Goal: Information Seeking & Learning: Learn about a topic

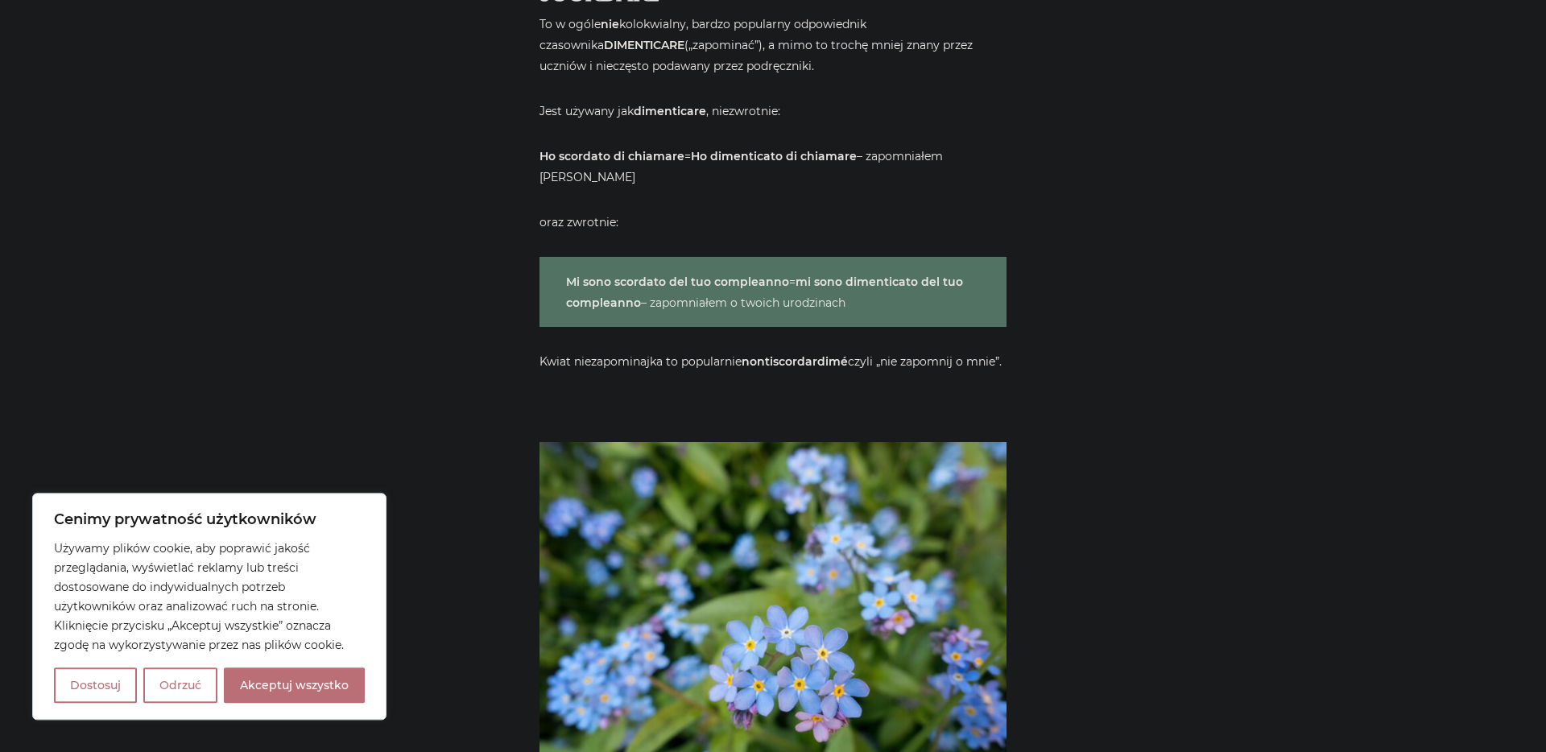
scroll to position [5223, 0]
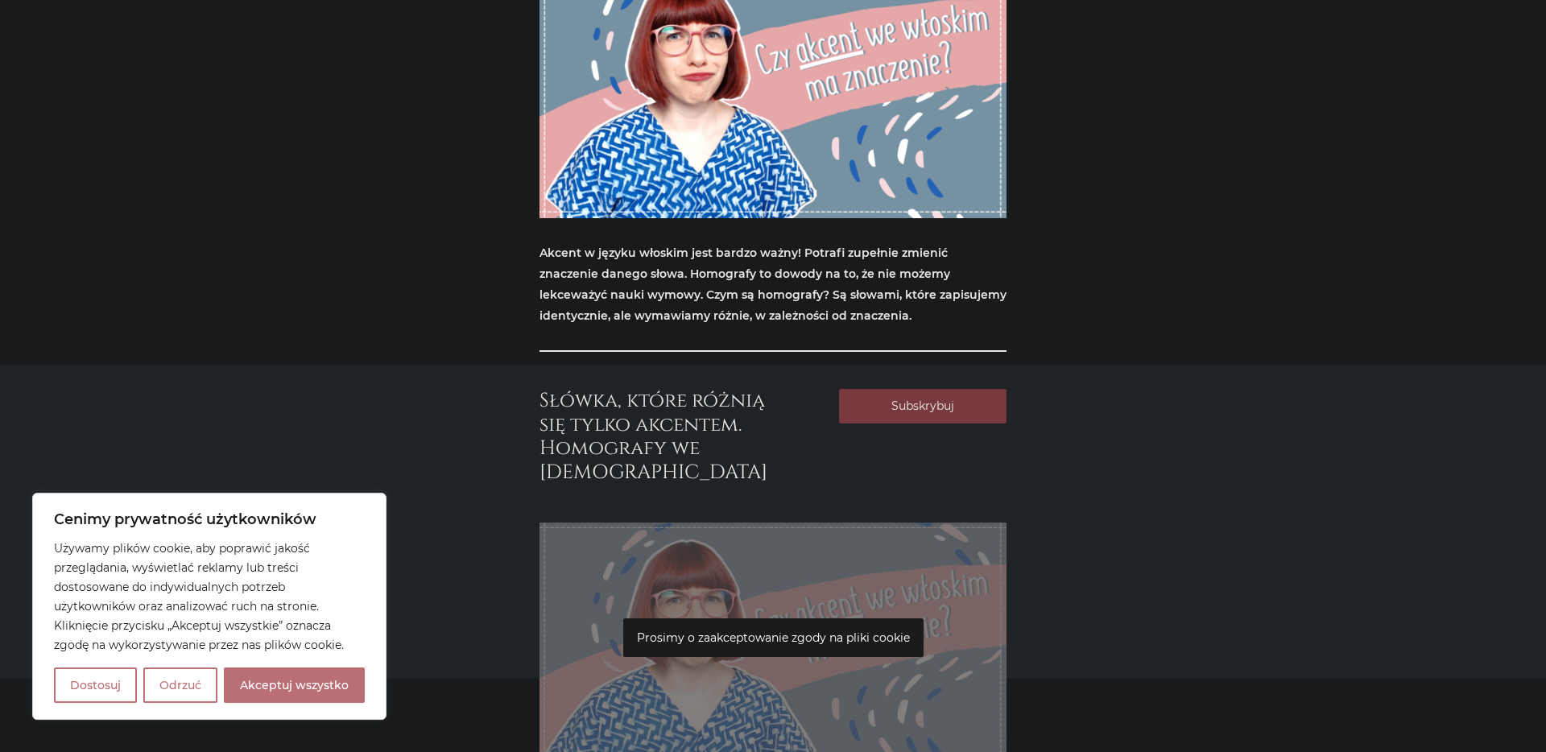
scroll to position [556, 0]
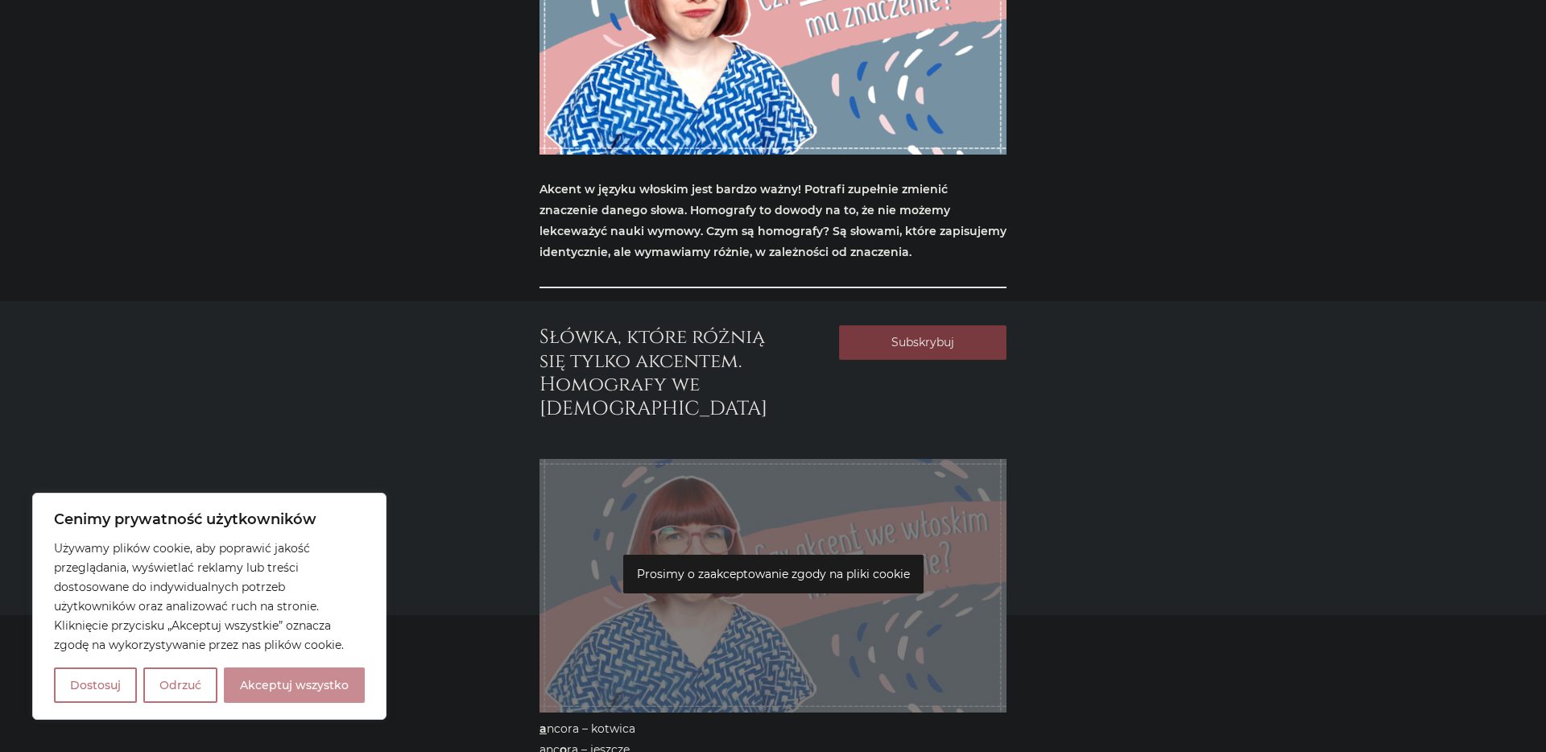
click at [300, 697] on button "Akceptuj wszystko" at bounding box center [294, 685] width 141 height 35
checkbox input "true"
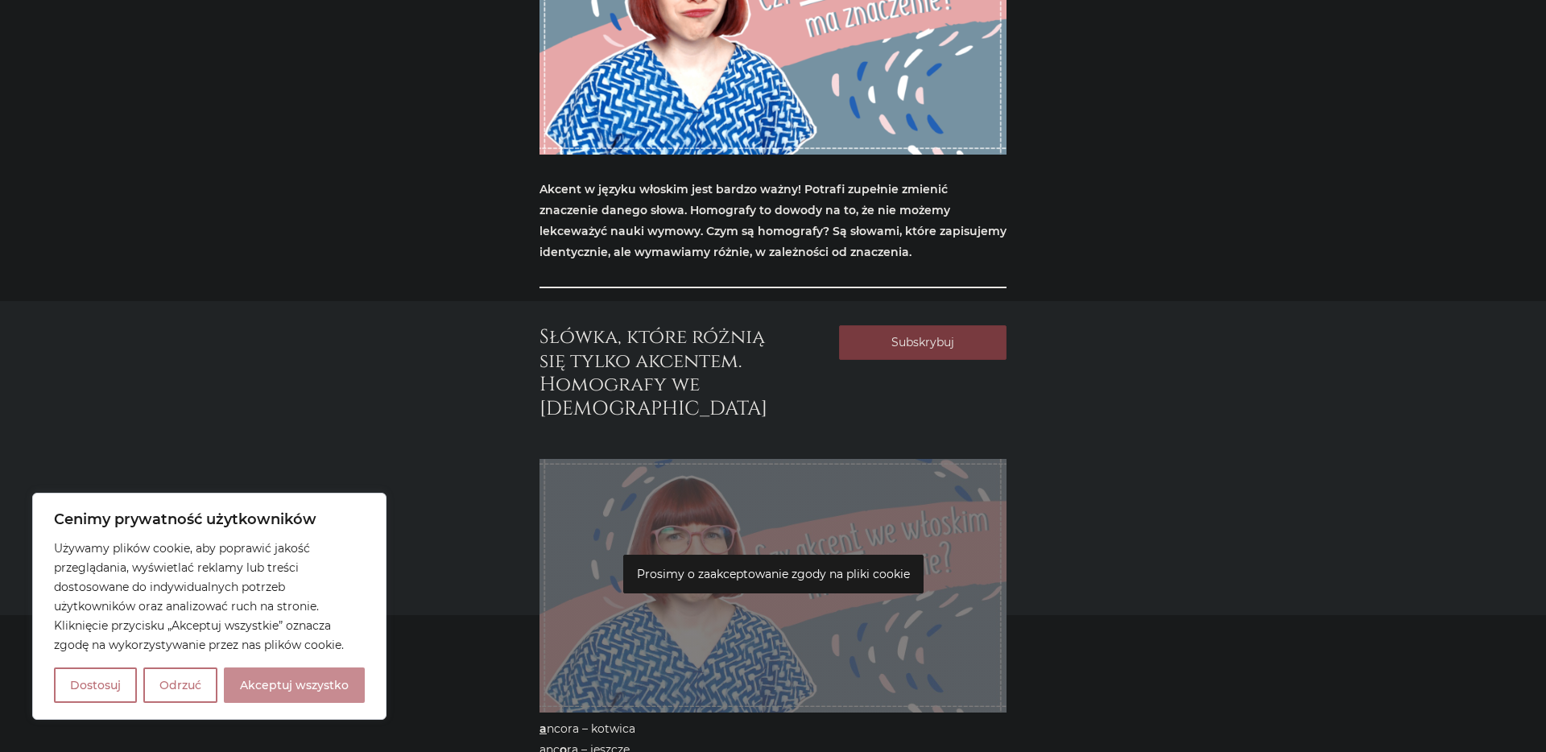
checkbox input "true"
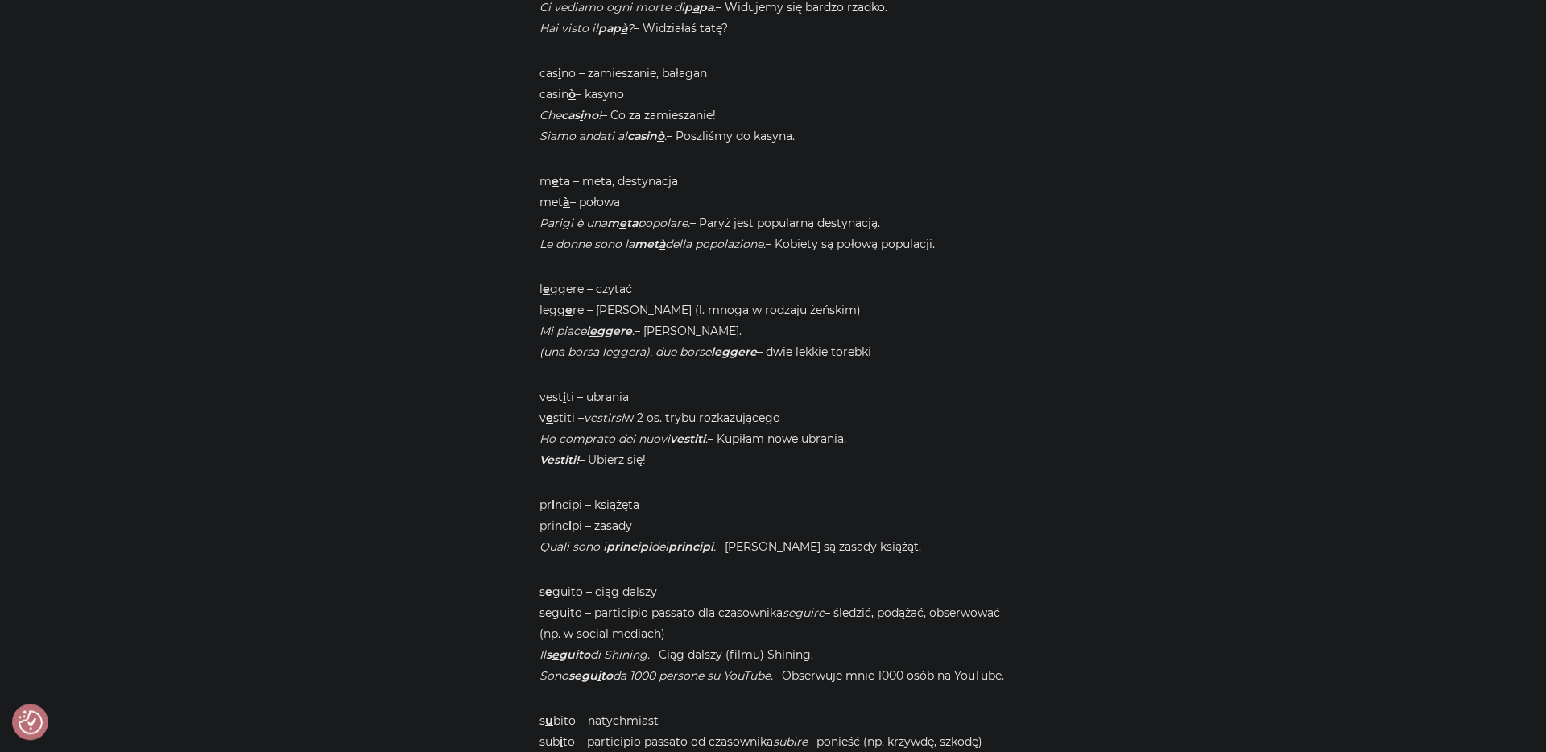
scroll to position [1222, 0]
